Goal: Communication & Community: Share content

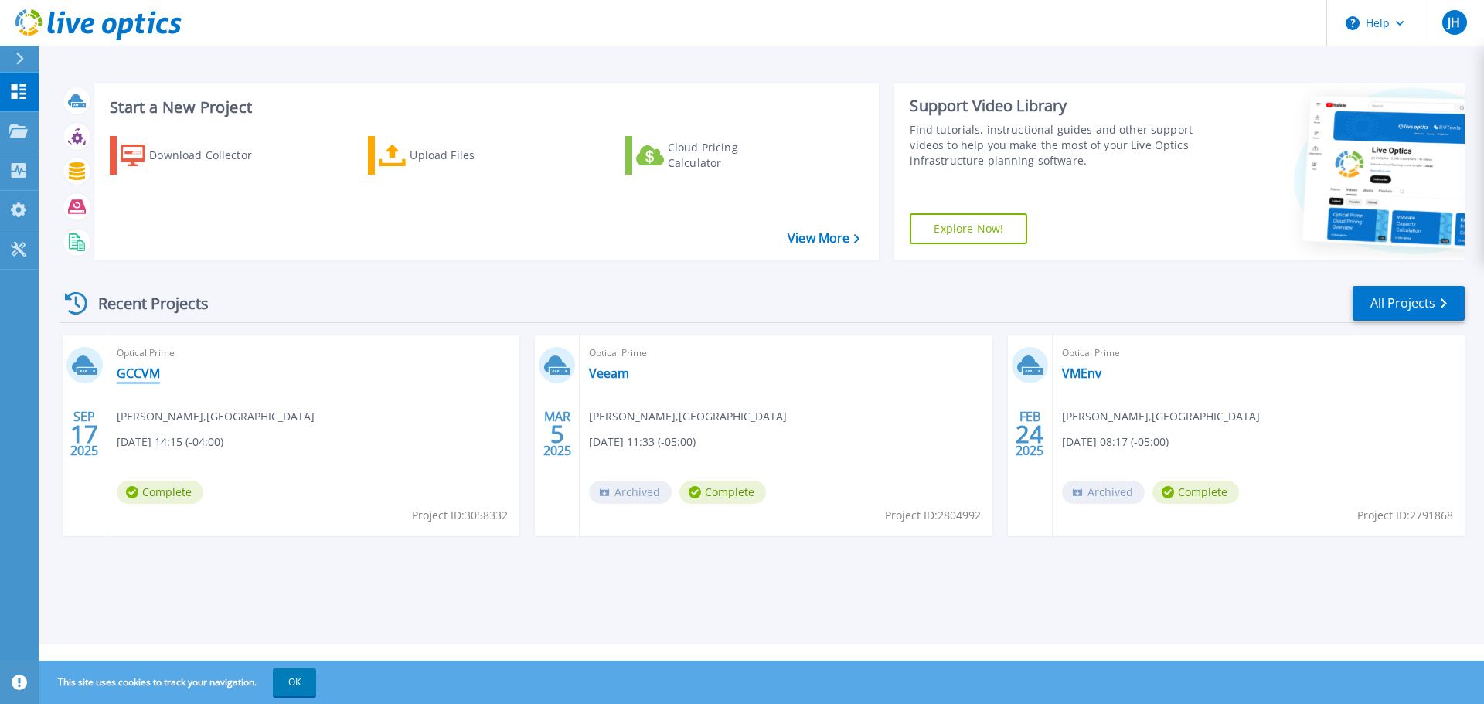
click at [135, 375] on link "GCCVM" at bounding box center [138, 373] width 43 height 15
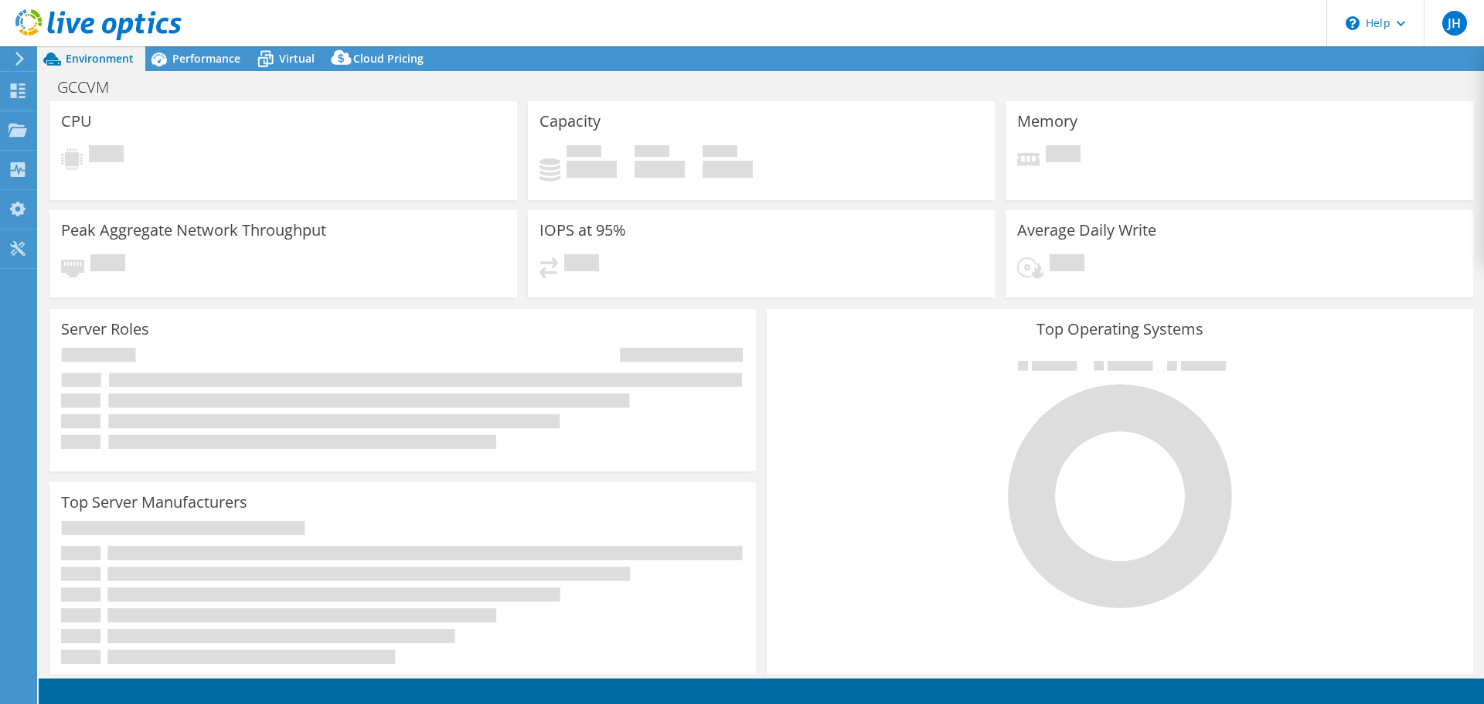
select select "USD"
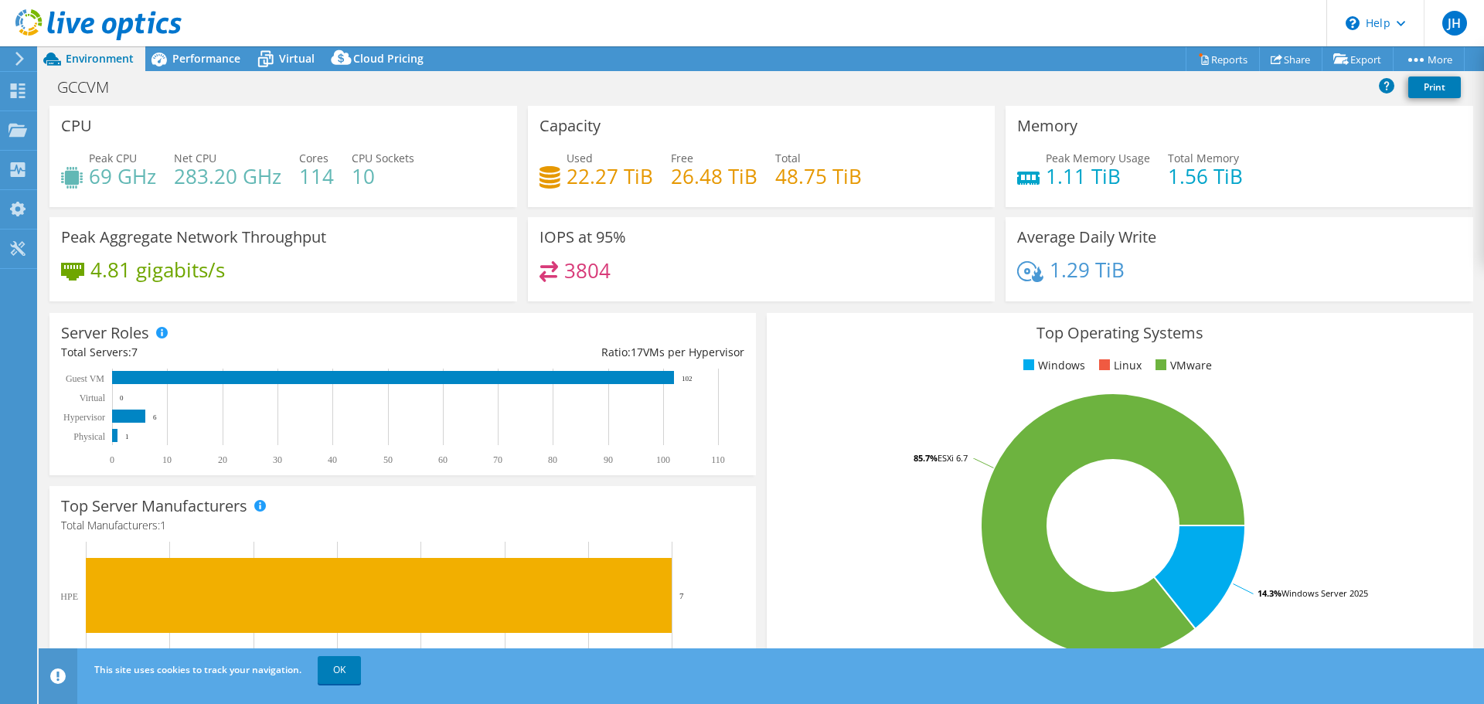
click at [1019, 305] on div "Average Daily Write 1.29 TiB" at bounding box center [1239, 264] width 478 height 94
click at [1210, 63] on link "Reports" at bounding box center [1223, 59] width 74 height 24
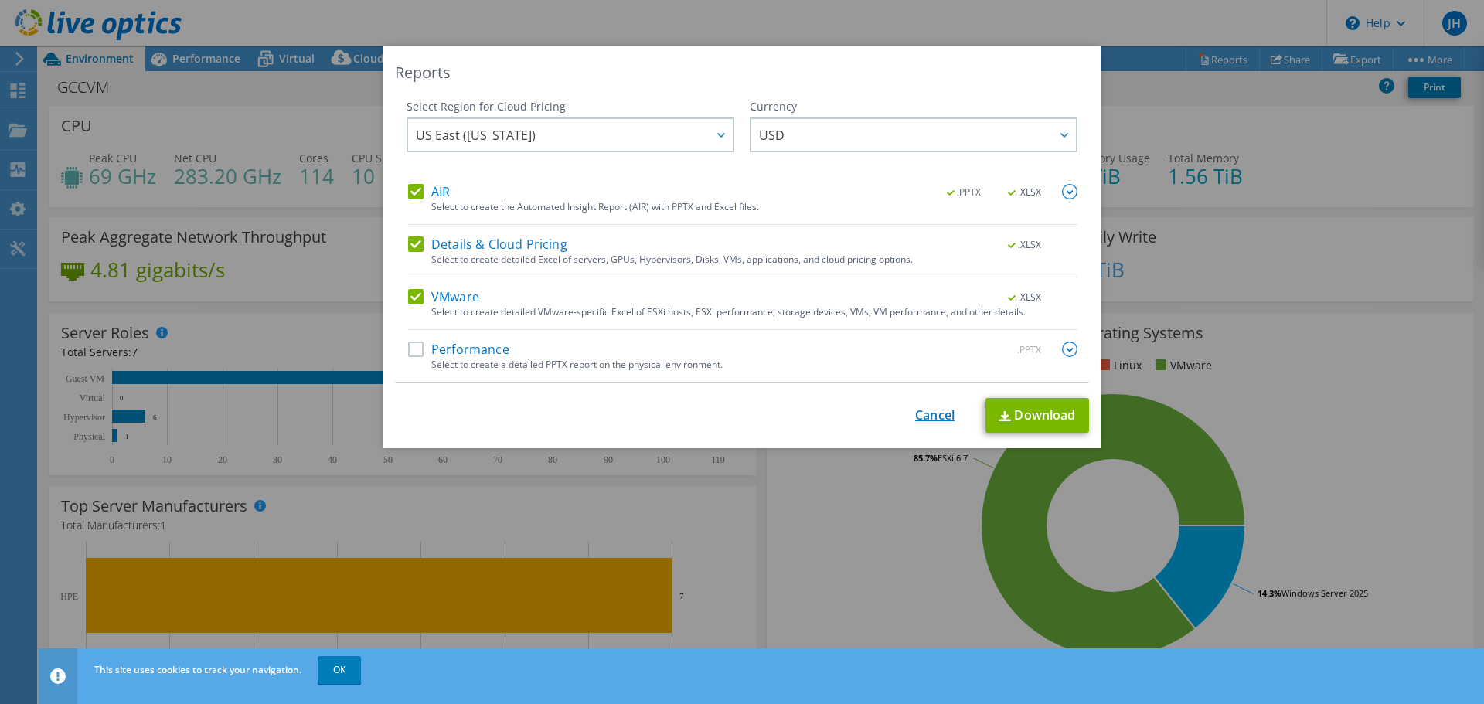
click at [942, 415] on link "Cancel" at bounding box center [934, 415] width 39 height 15
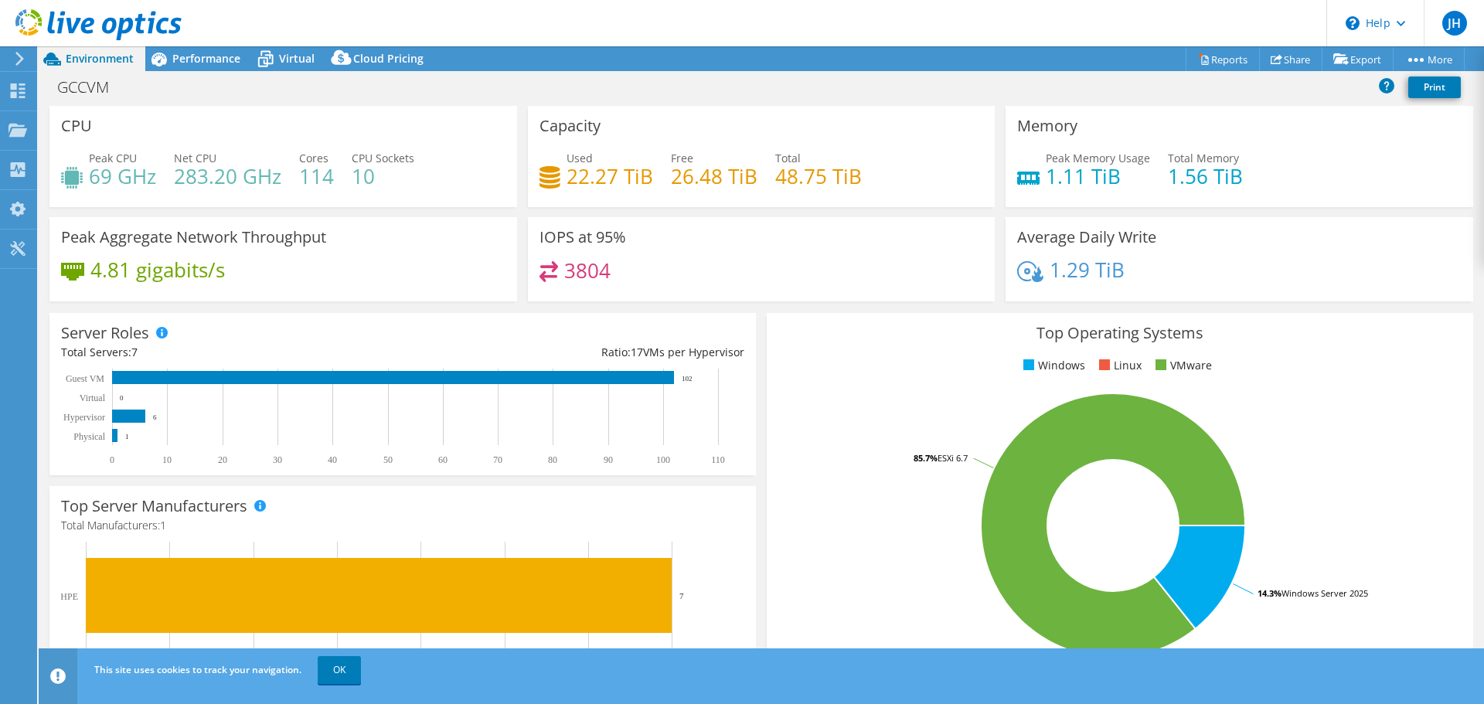
drag, startPoint x: 444, startPoint y: 325, endPoint x: 398, endPoint y: 212, distance: 122.0
click at [398, 212] on div "CPU Peak CPU 69 GHz Net CPU 283.20 GHz Cores 114 CPU Sockets 10" at bounding box center [283, 161] width 478 height 111
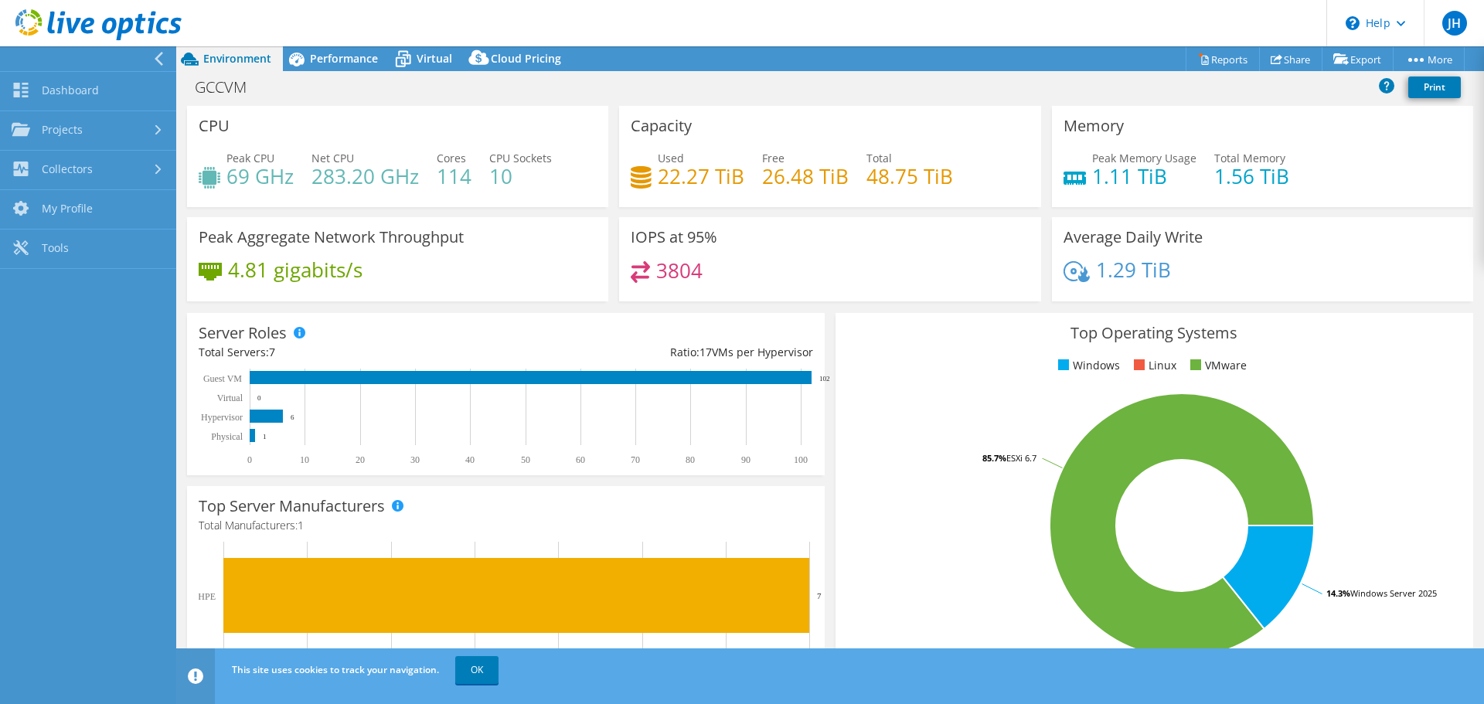
click at [168, 56] on div at bounding box center [161, 59] width 17 height 14
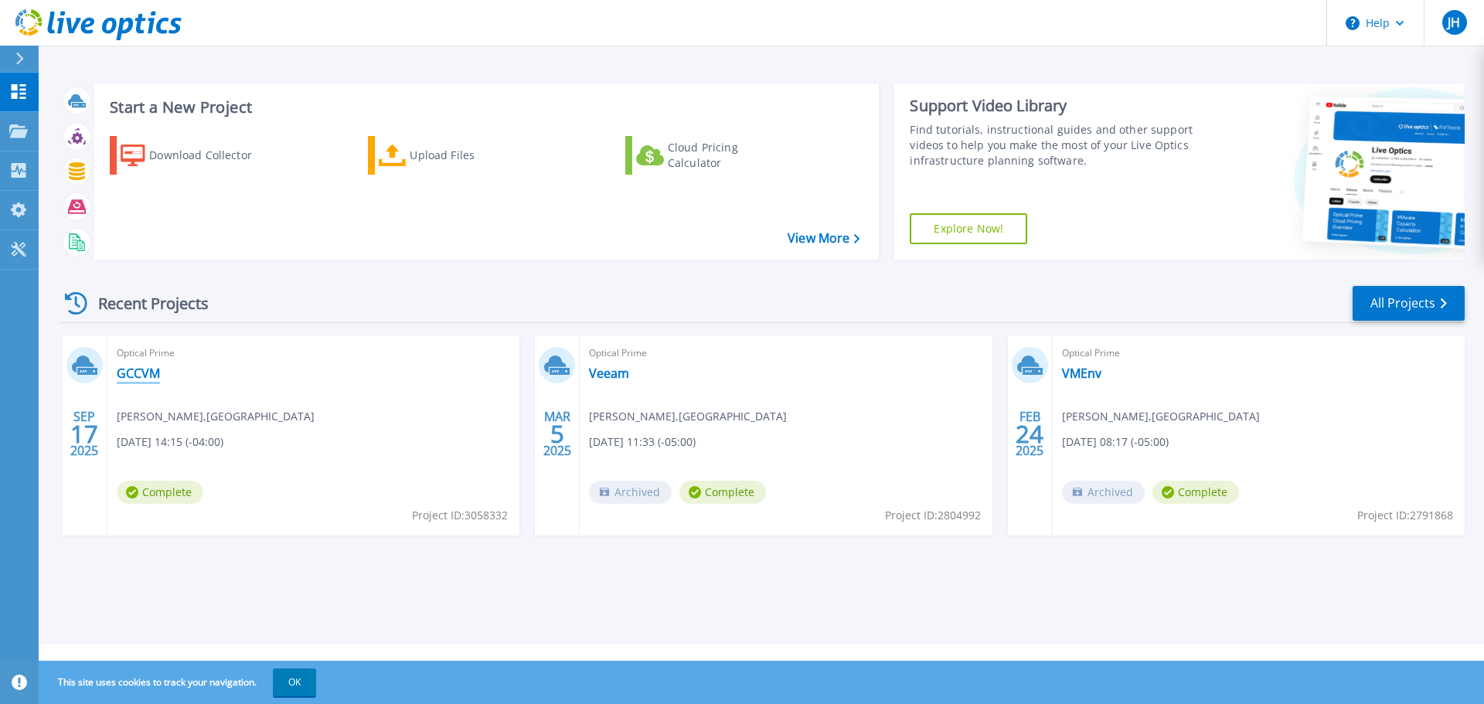
click at [148, 371] on link "GCCVM" at bounding box center [138, 373] width 43 height 15
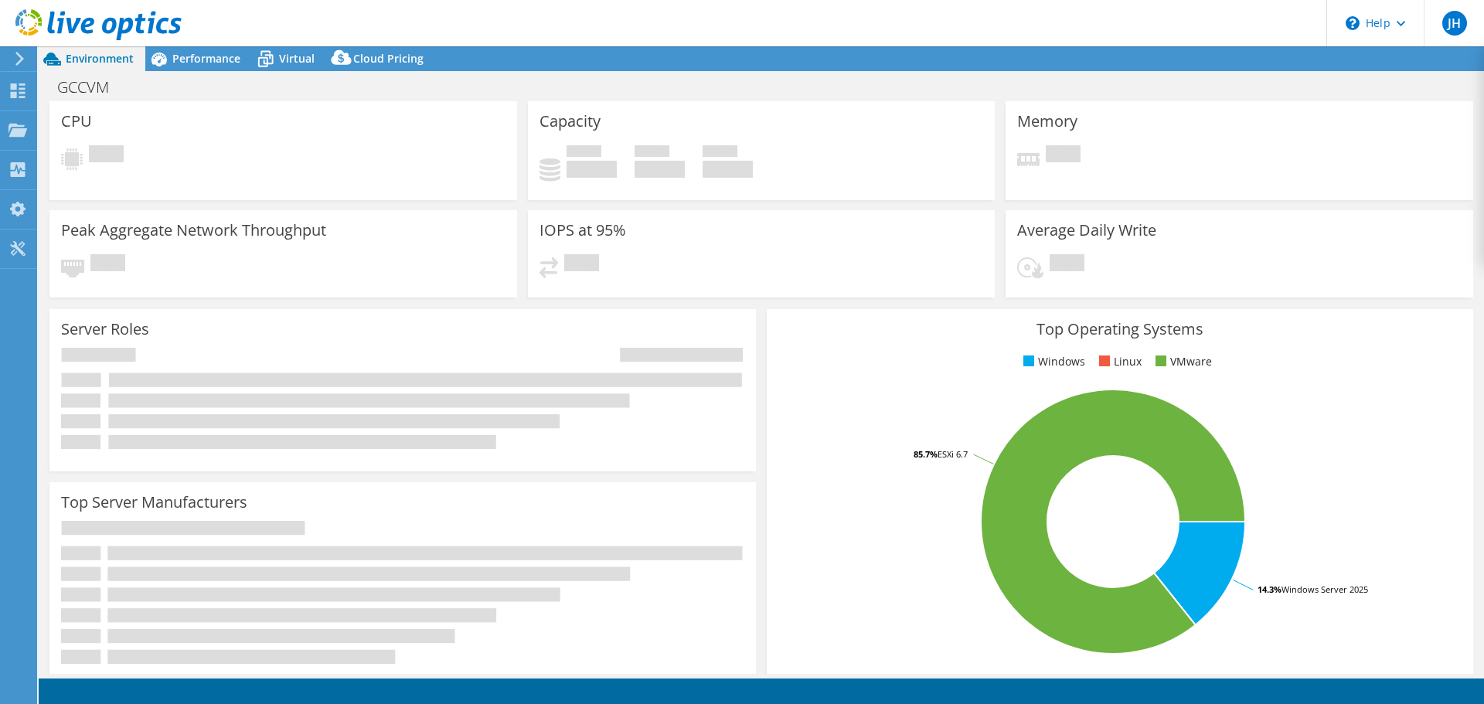
select select "USD"
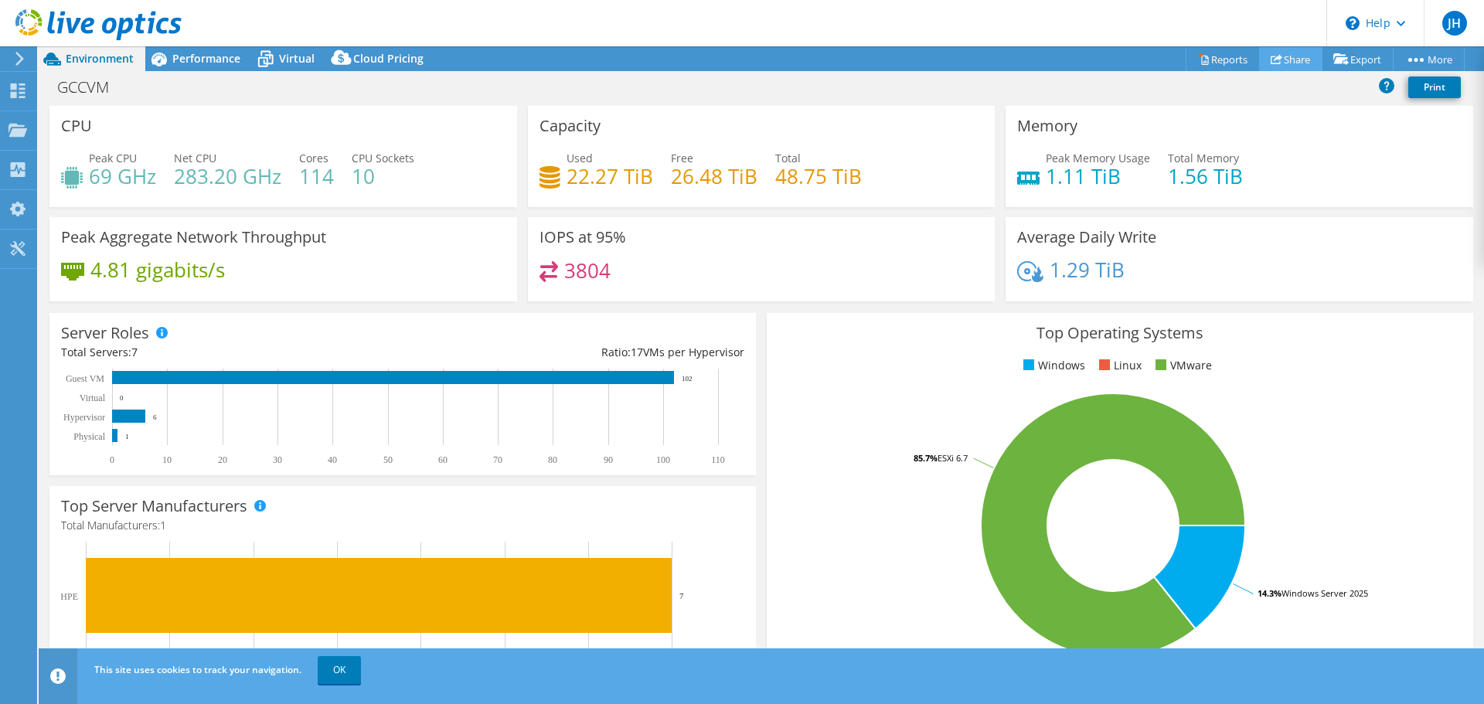
click at [1288, 60] on link "Share" at bounding box center [1290, 59] width 63 height 24
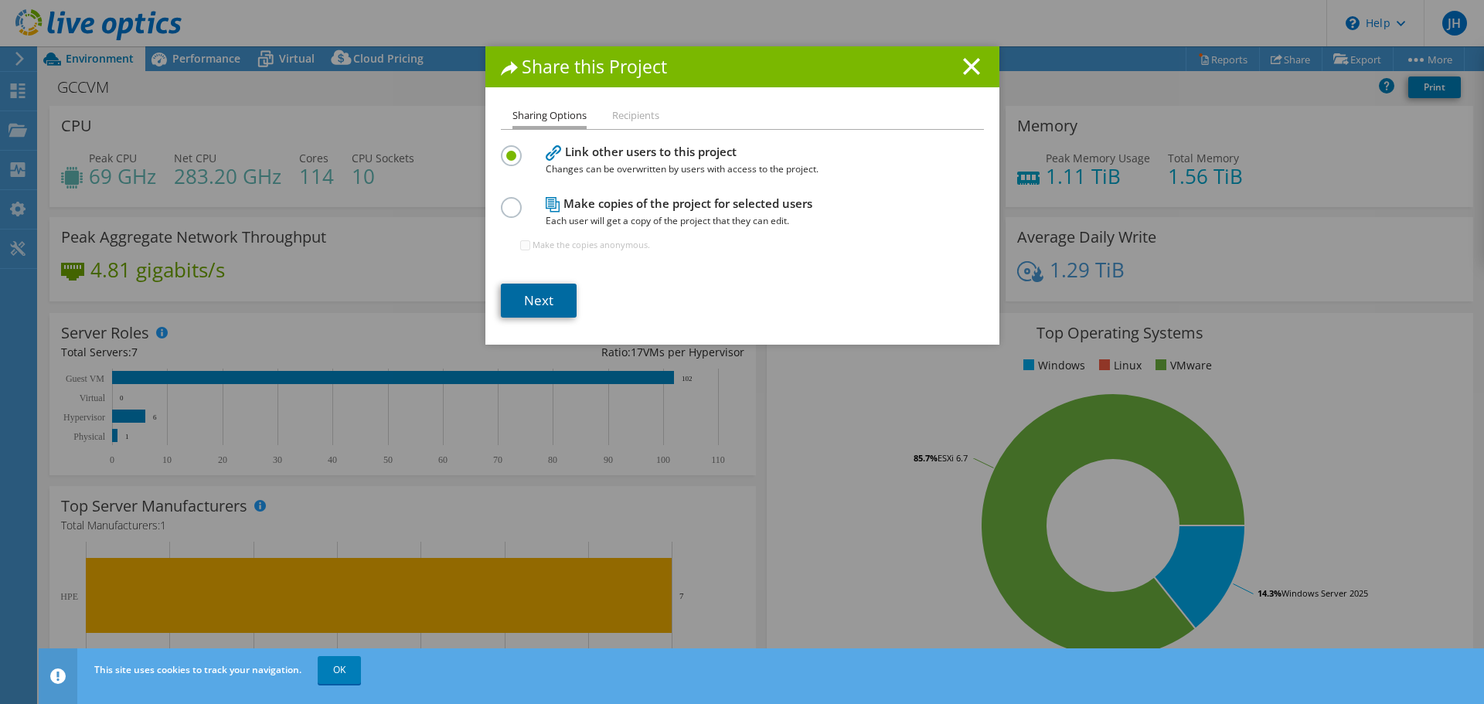
click at [523, 305] on link "Next" at bounding box center [539, 301] width 76 height 34
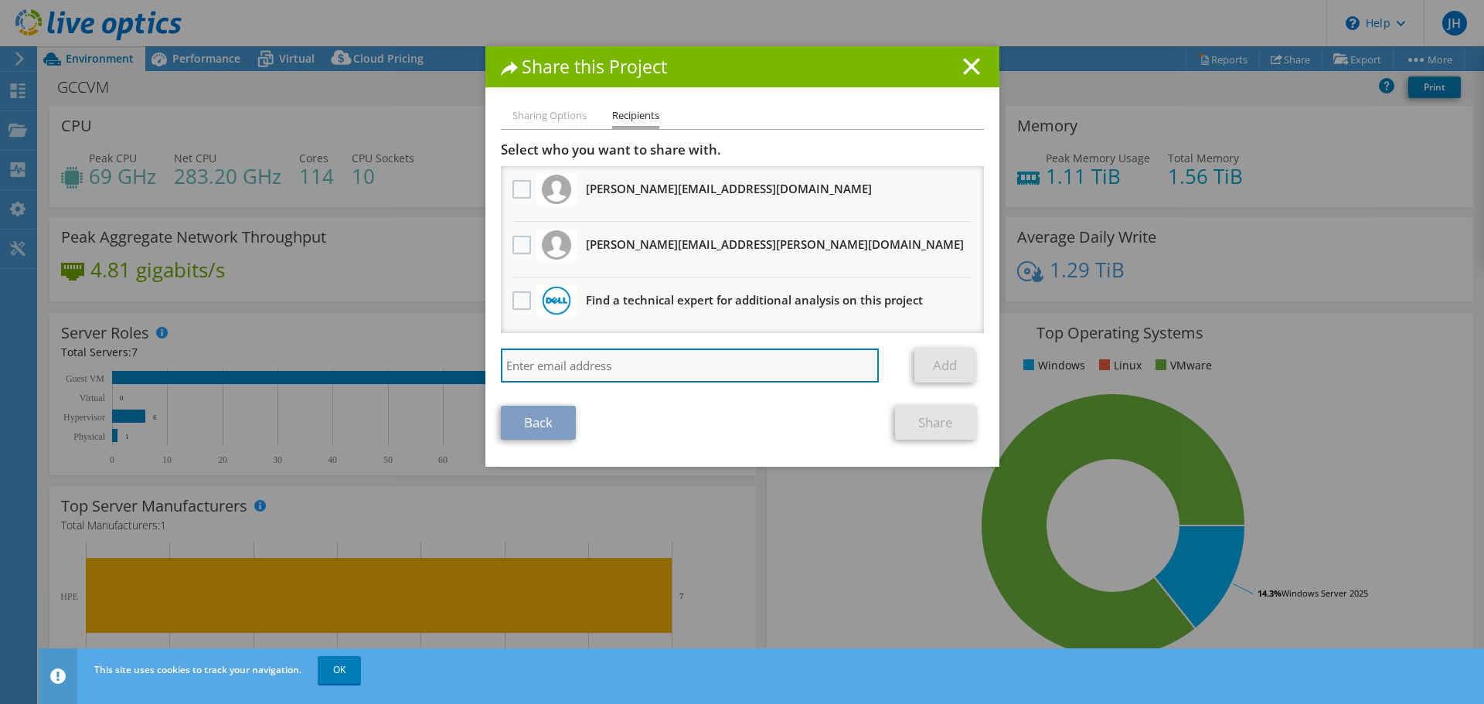
click at [635, 365] on input "search" at bounding box center [690, 366] width 379 height 34
type input "[EMAIL_ADDRESS][DOMAIN_NAME]"
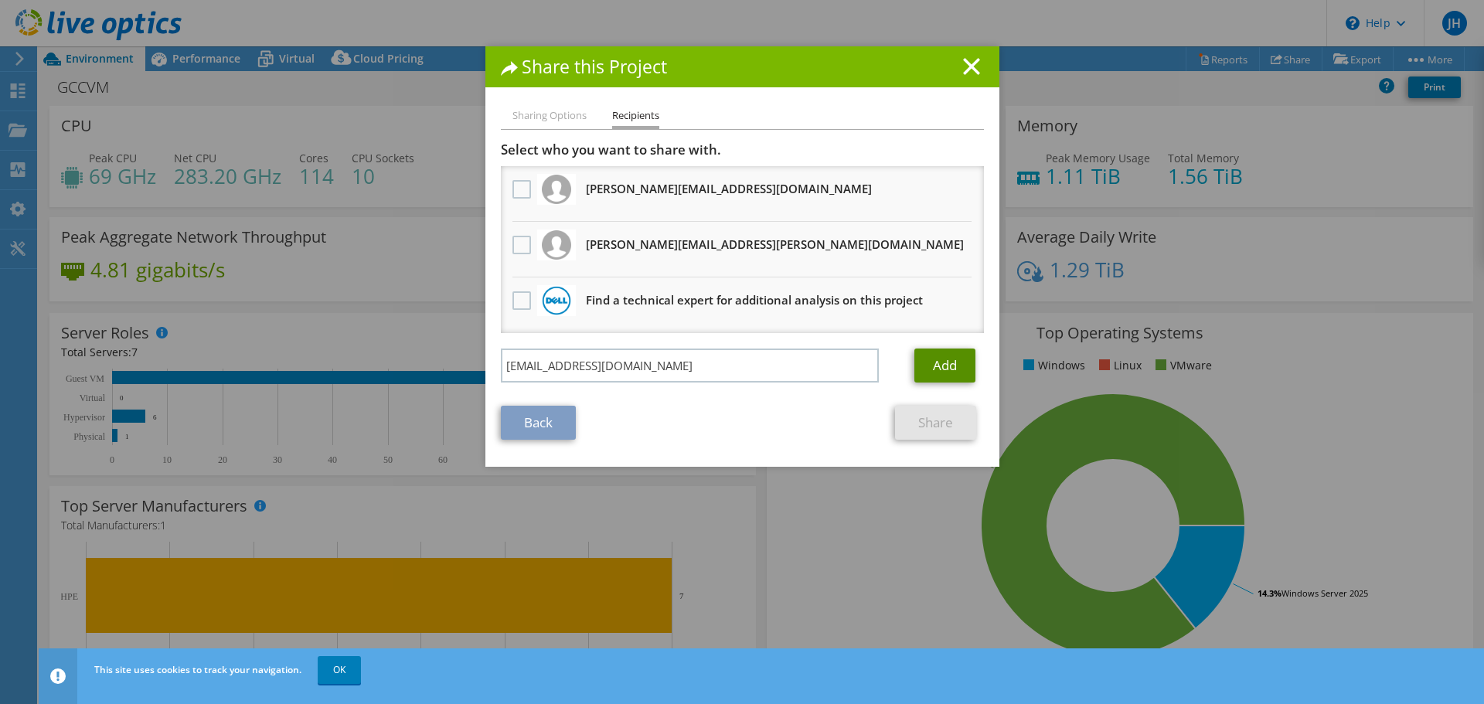
click at [927, 377] on link "Add" at bounding box center [944, 366] width 61 height 34
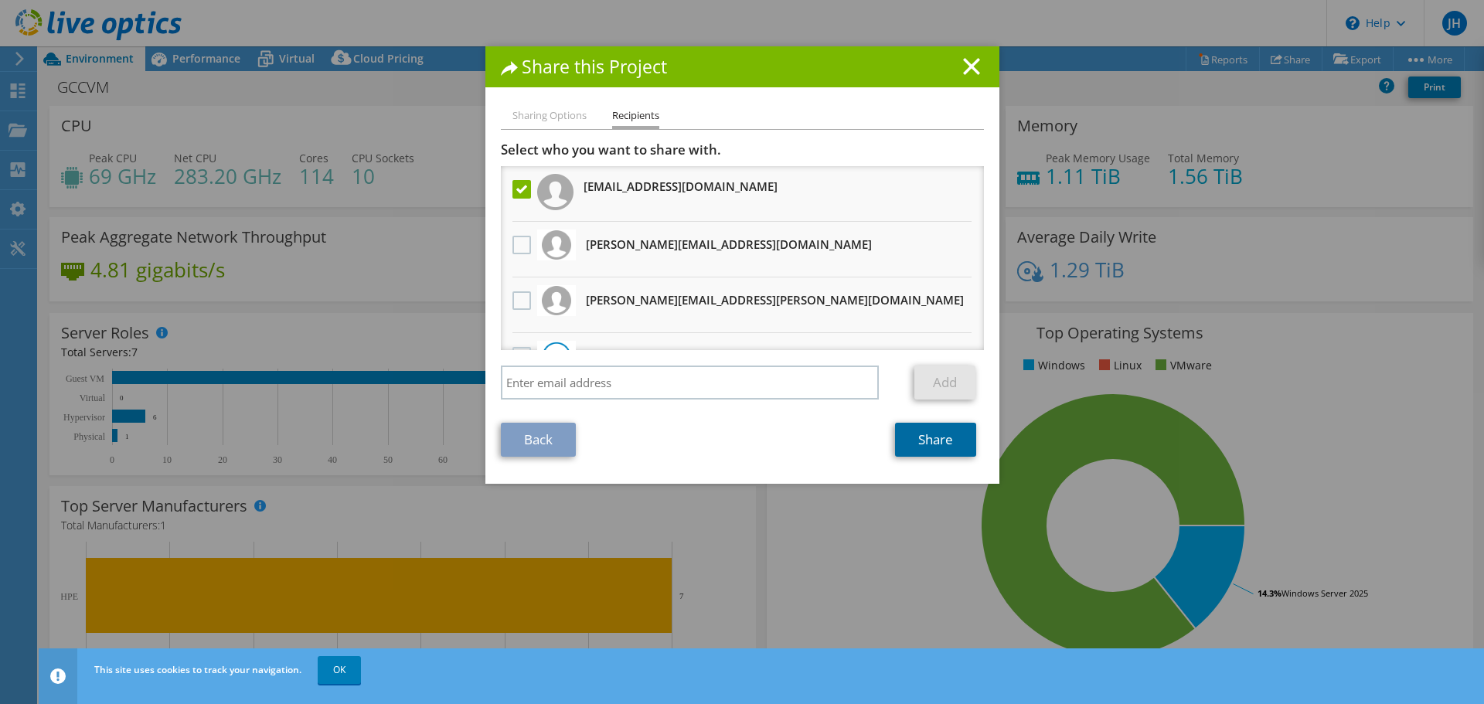
click at [907, 456] on link "Share" at bounding box center [935, 440] width 81 height 34
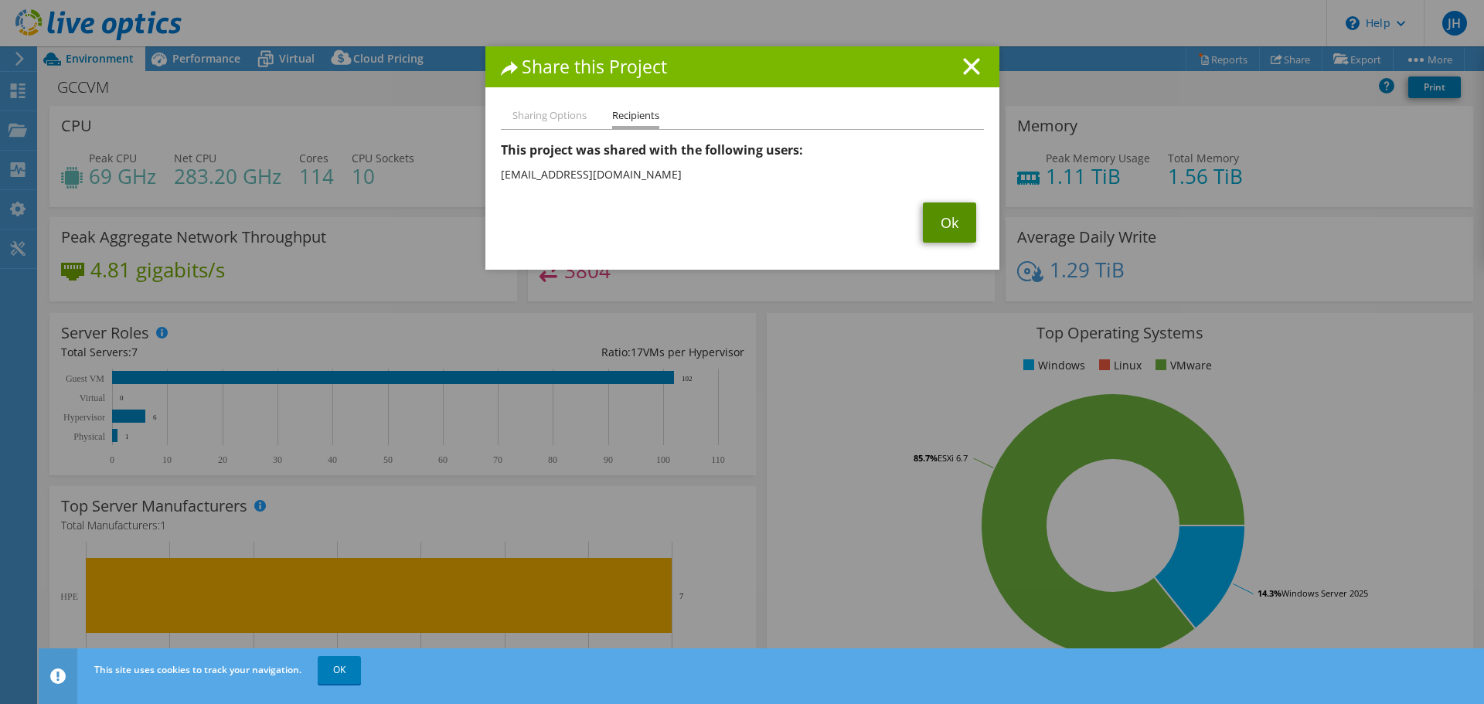
click at [928, 238] on link "Ok" at bounding box center [949, 222] width 53 height 40
